Goal: Task Accomplishment & Management: Complete application form

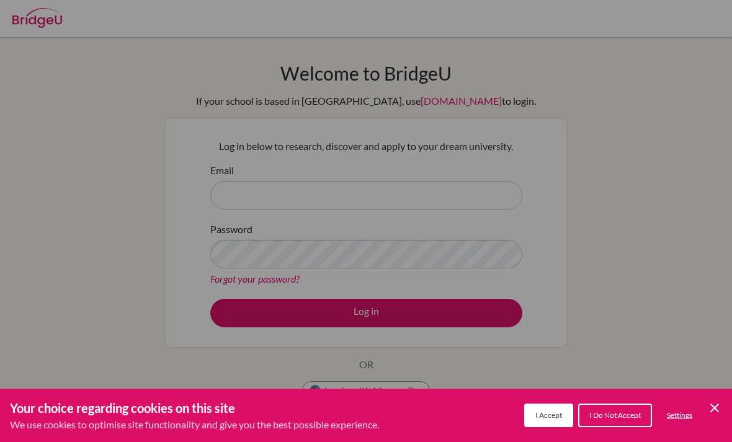
click at [601, 415] on span "I Do Not Accept" at bounding box center [614, 414] width 51 height 9
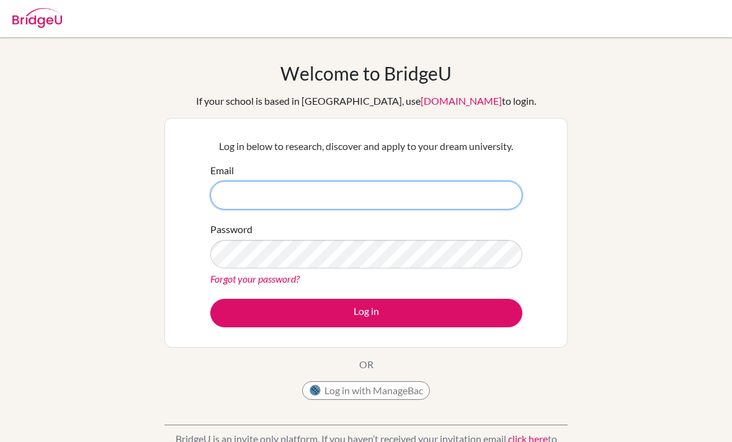
click at [472, 208] on input "Email" at bounding box center [366, 195] width 312 height 29
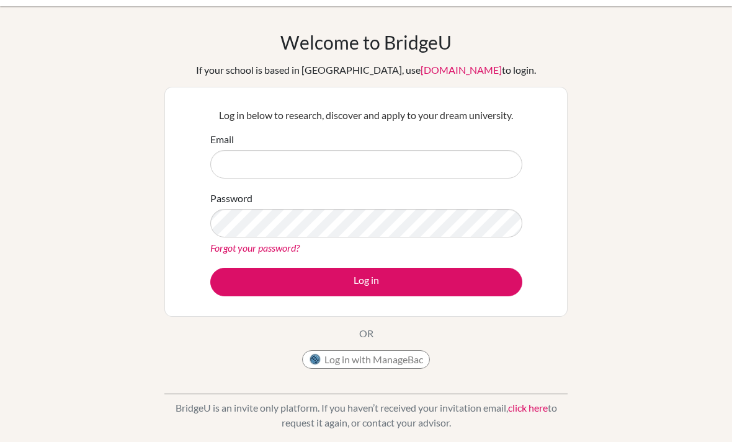
scroll to position [31, 0]
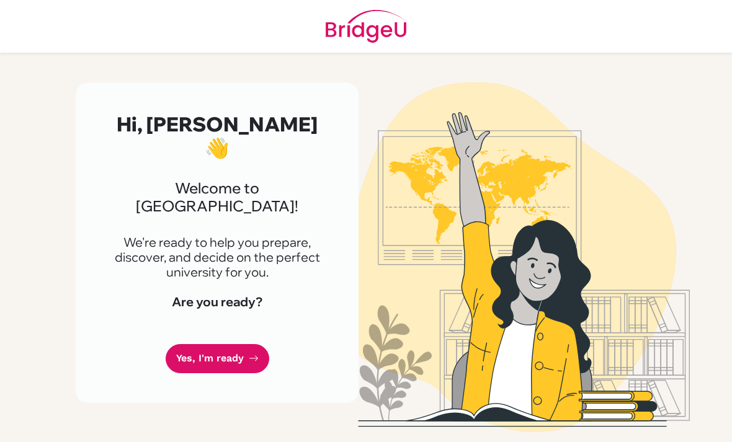
click at [210, 344] on link "Yes, I'm ready" at bounding box center [218, 358] width 104 height 29
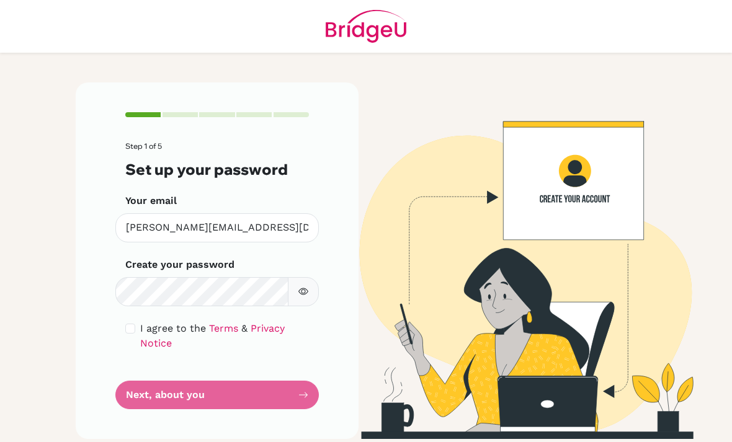
scroll to position [40, 0]
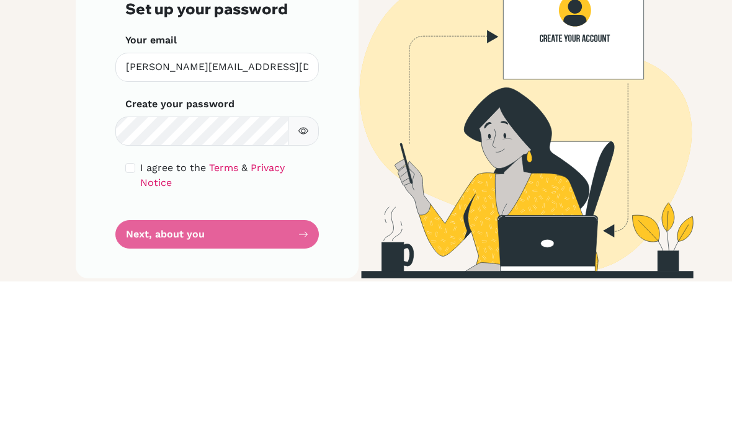
click at [133, 324] on input "checkbox" at bounding box center [130, 329] width 10 height 10
checkbox input "true"
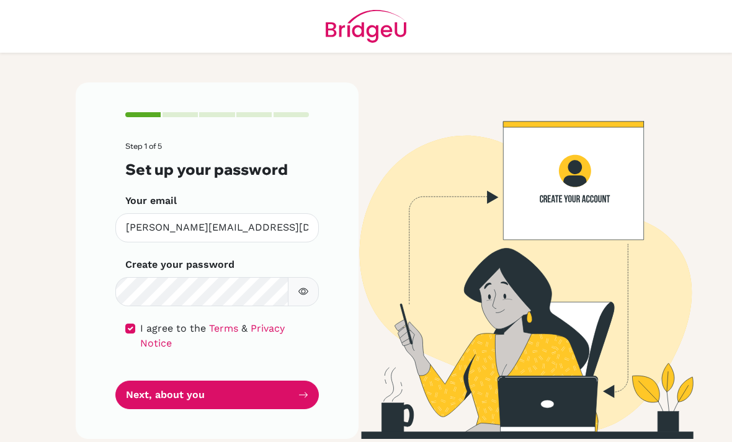
click at [249, 381] on button "Next, about you" at bounding box center [216, 395] width 203 height 29
